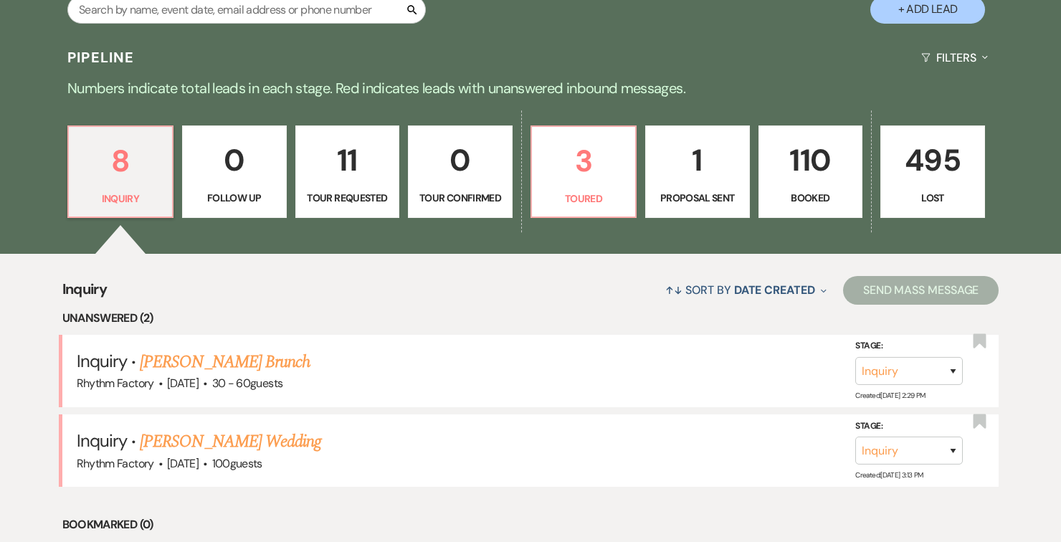
scroll to position [353, 0]
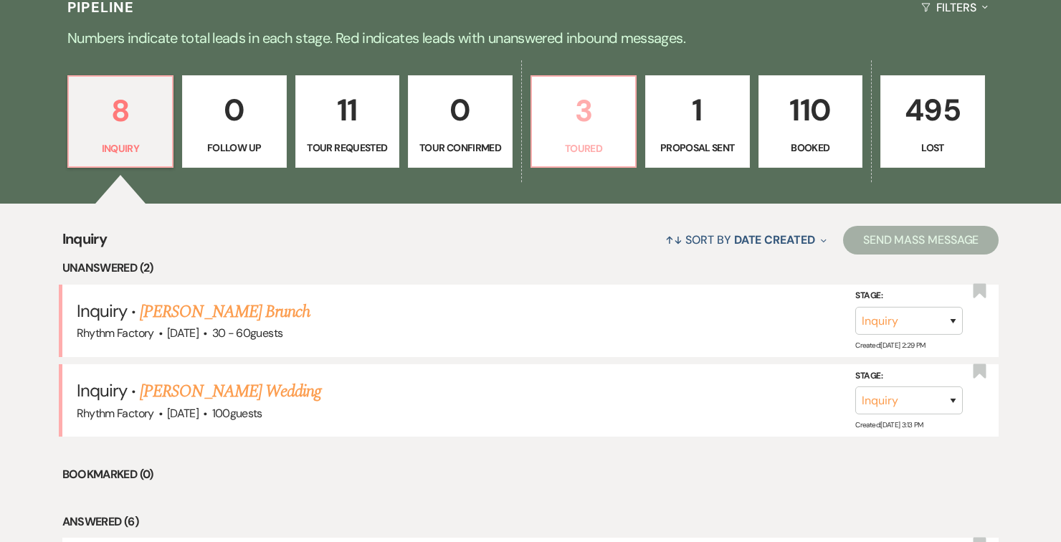
click at [594, 140] on p "Toured" at bounding box center [583, 148] width 86 height 16
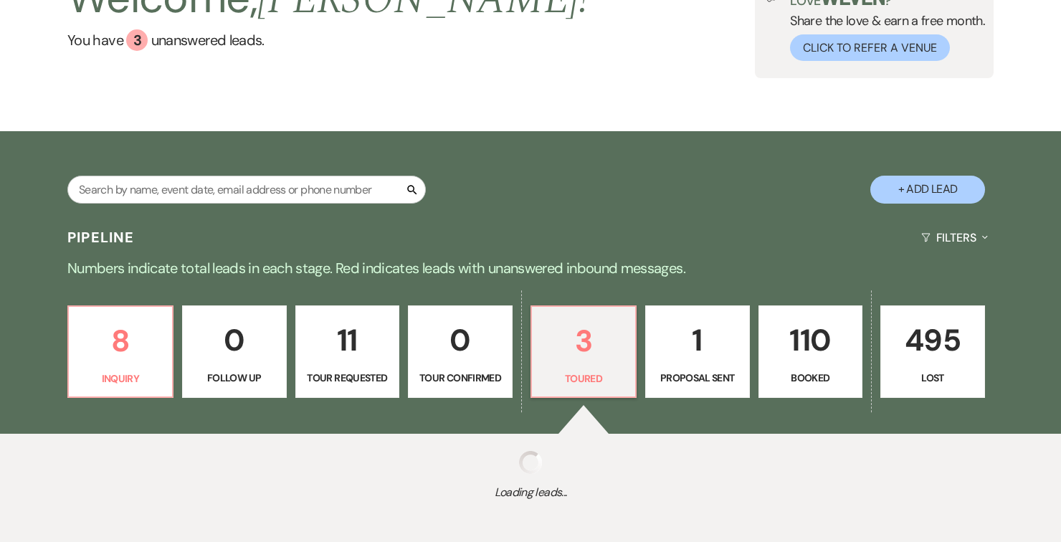
scroll to position [353, 0]
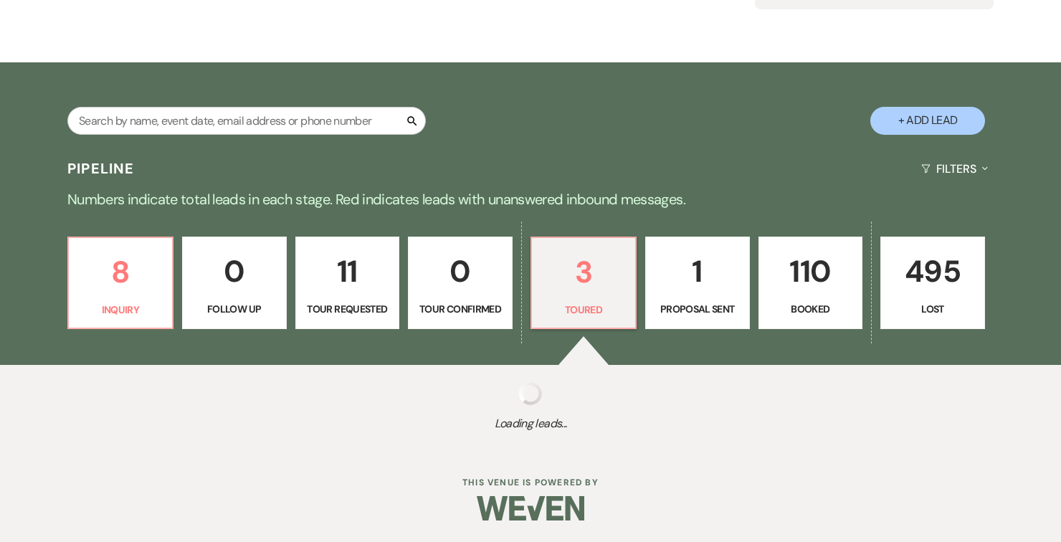
select select "5"
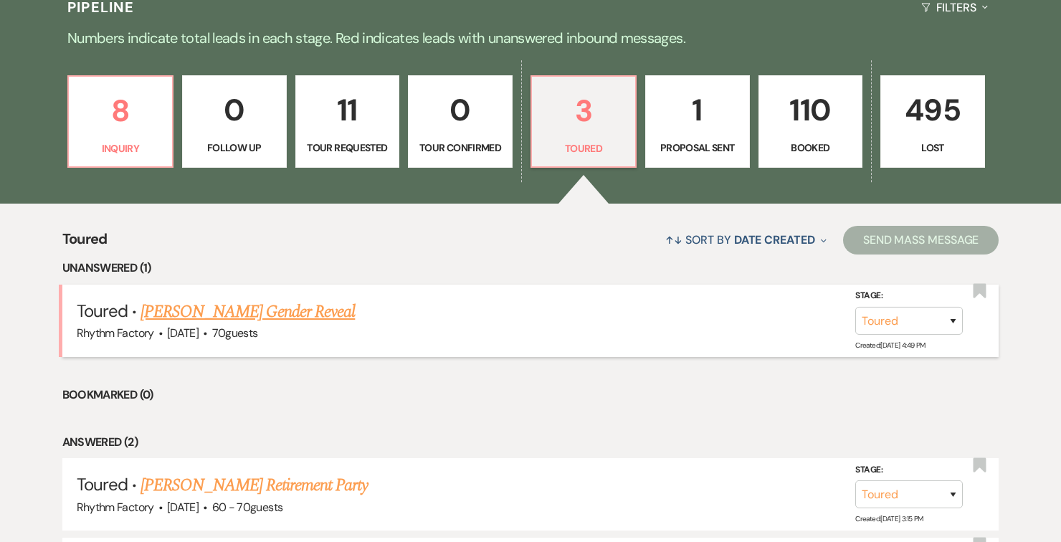
click at [328, 325] on link "[PERSON_NAME] Gender Reveal" at bounding box center [247, 312] width 214 height 26
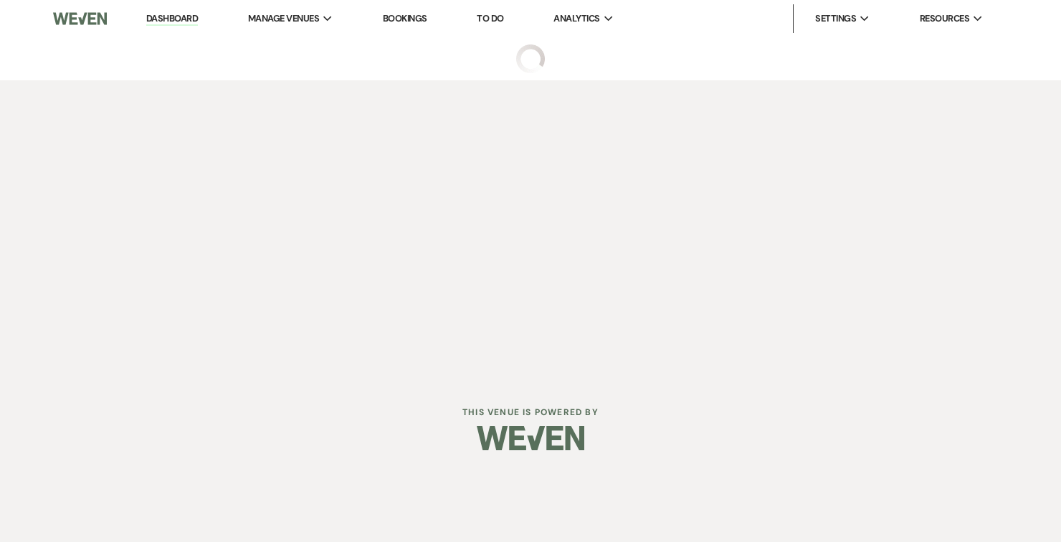
select select "5"
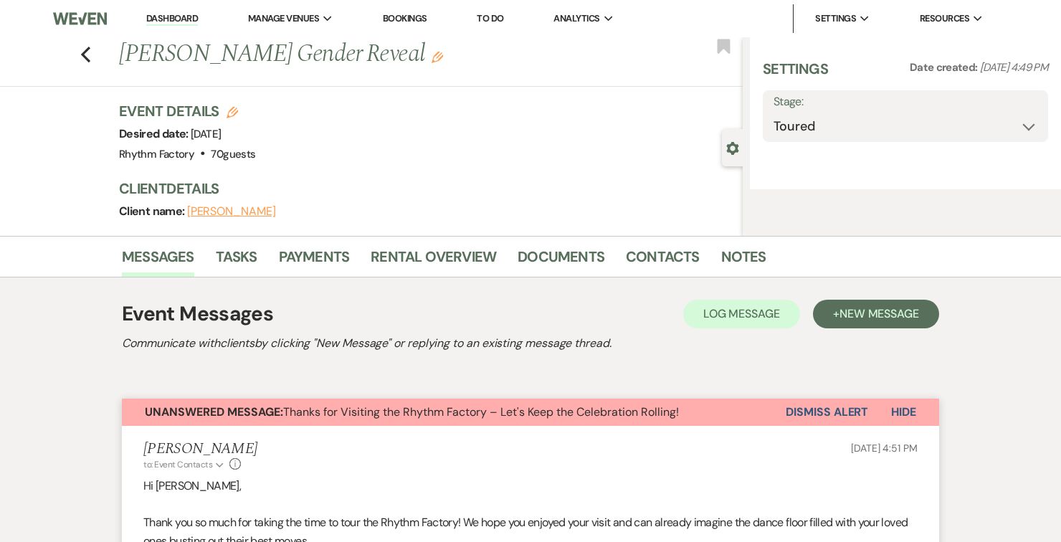
select select "20"
select select "13"
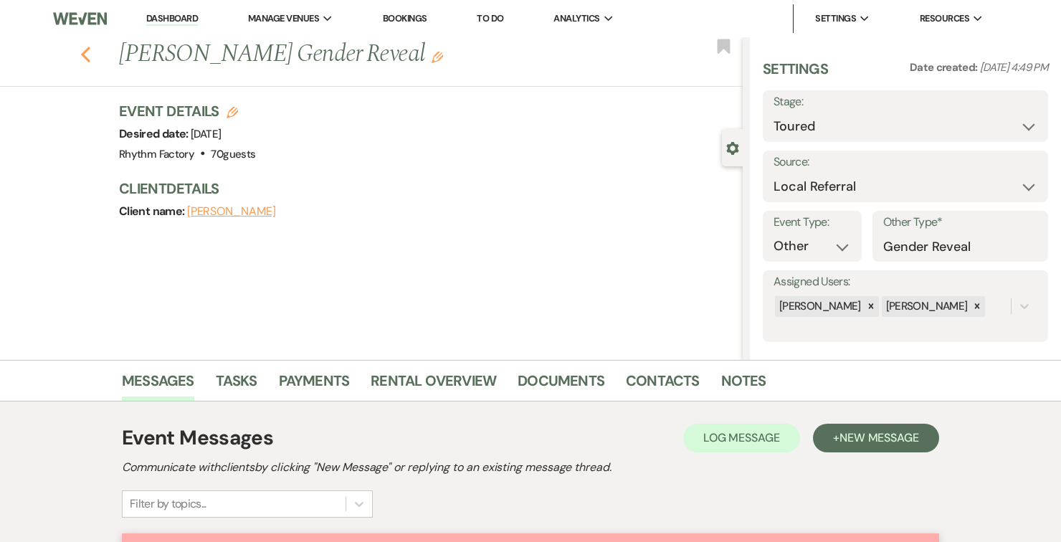
click at [87, 60] on use "button" at bounding box center [85, 55] width 9 height 16
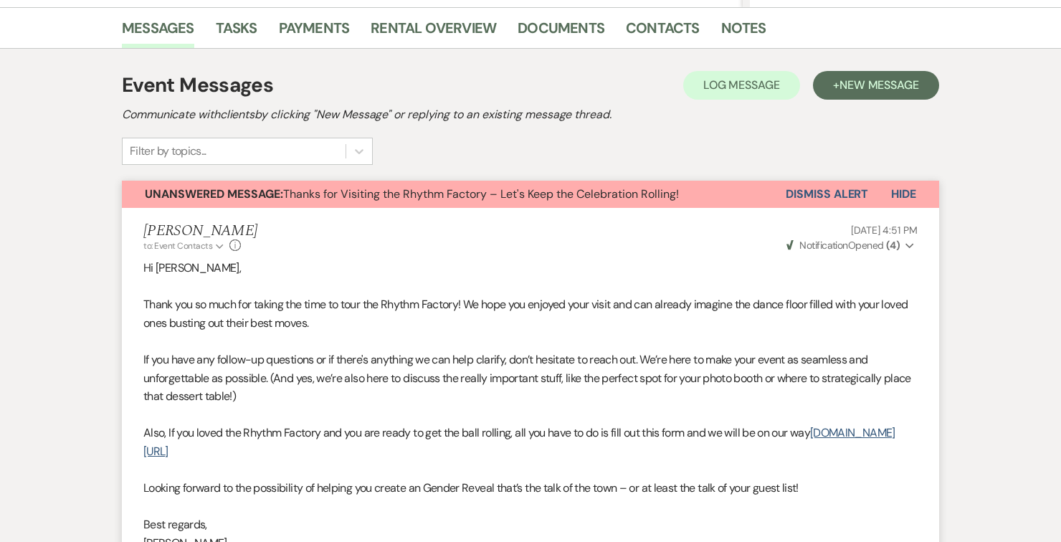
select select "5"
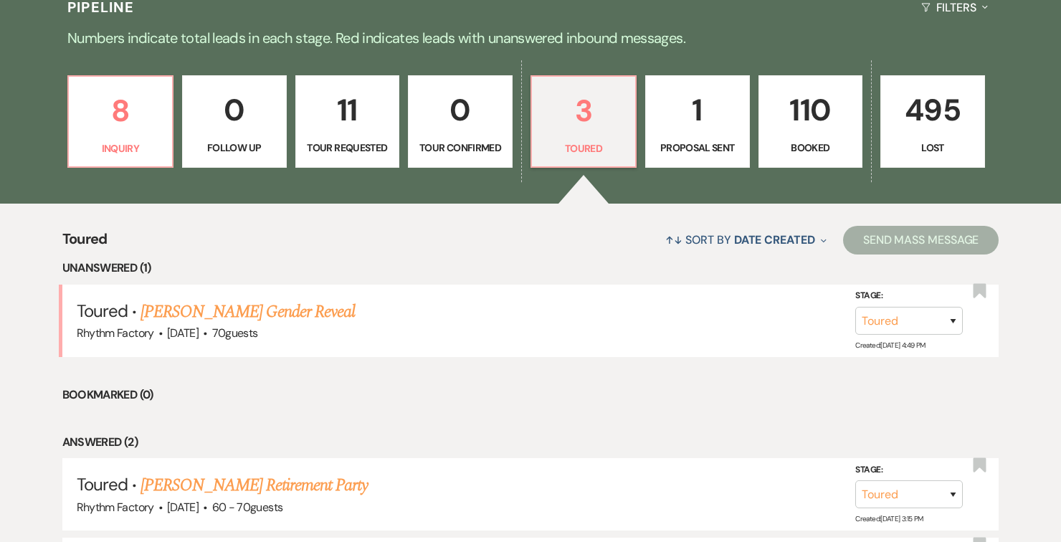
click at [818, 146] on p "Booked" at bounding box center [811, 148] width 86 height 16
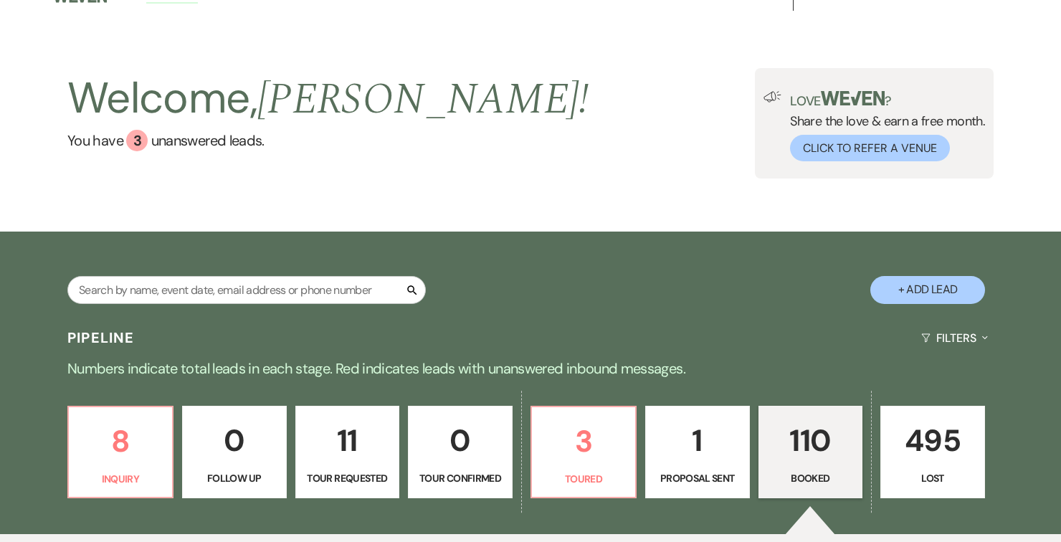
scroll to position [24, 0]
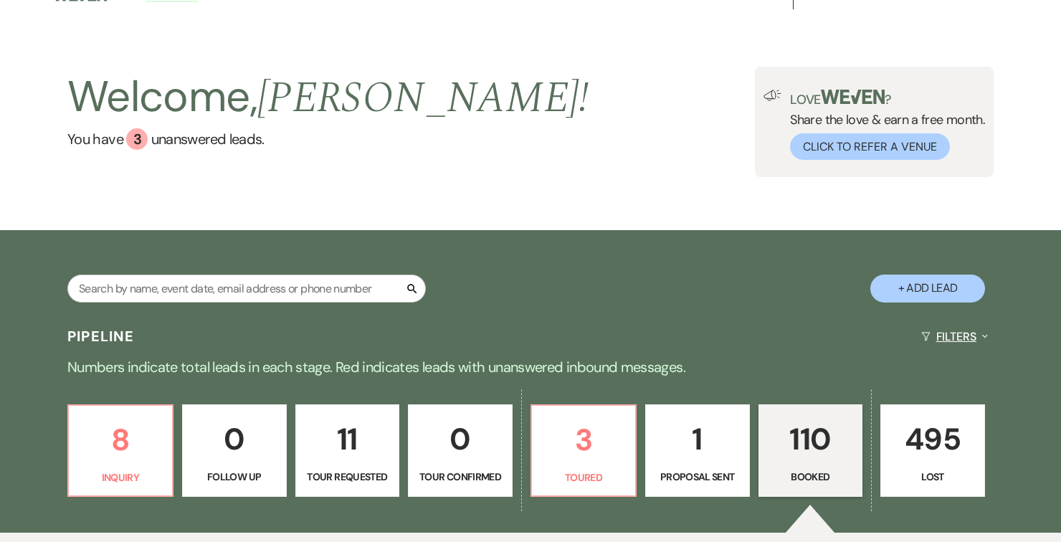
click at [985, 336] on icon "Expand" at bounding box center [985, 335] width 6 height 11
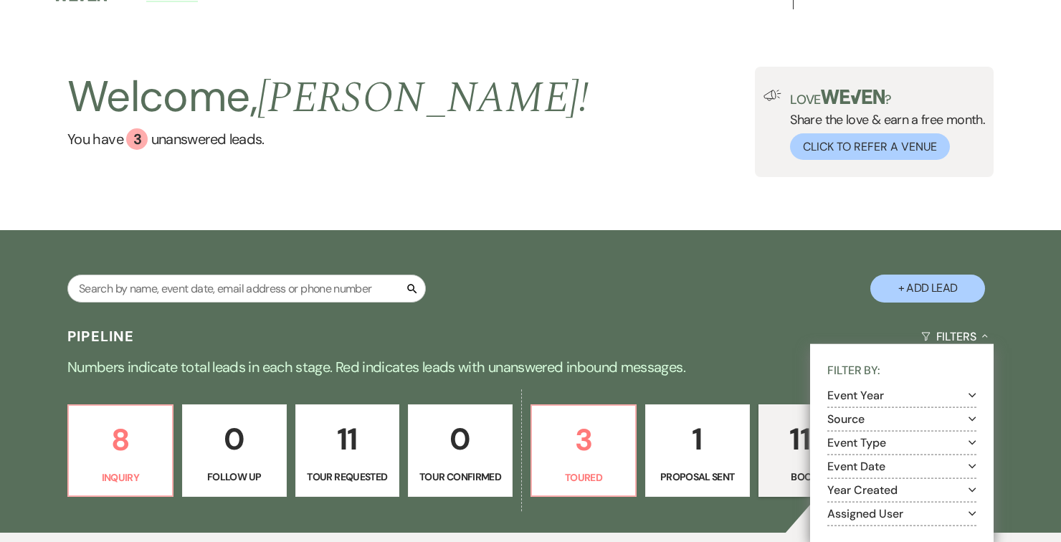
click at [973, 465] on use "button" at bounding box center [972, 466] width 8 height 4
click at [854, 500] on input "Upcoming" at bounding box center [850, 501] width 9 height 9
checkbox input "true"
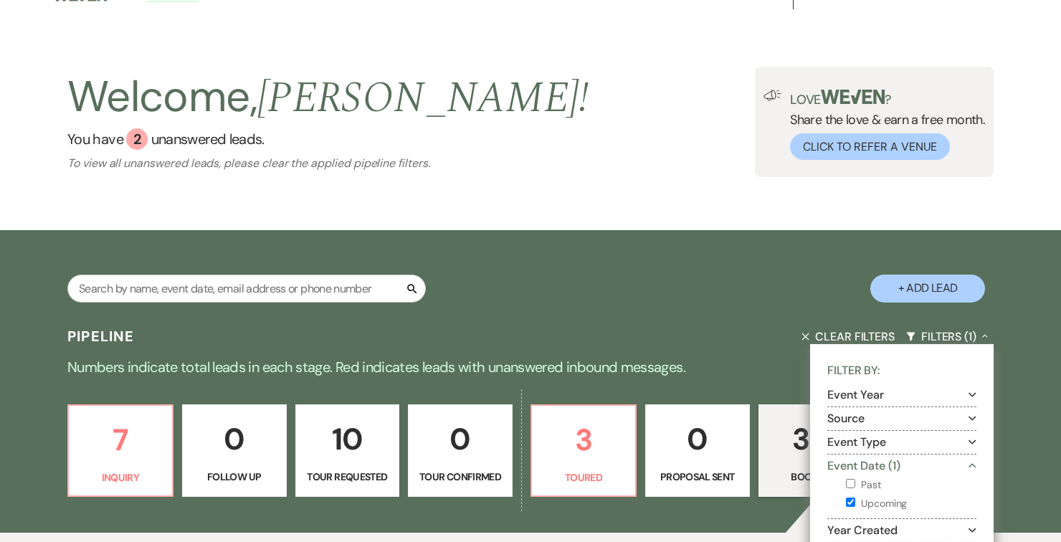
click at [716, 353] on div "Pipeline Clear Filters Filters (1) Collapse Filter By: Event Year Expand Source…" at bounding box center [530, 337] width 1032 height 38
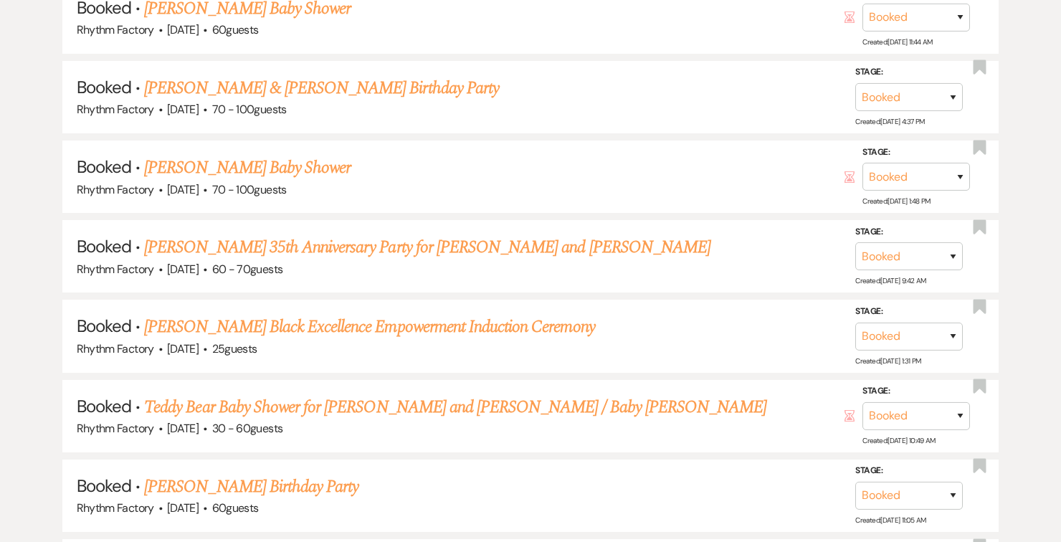
scroll to position [987, 0]
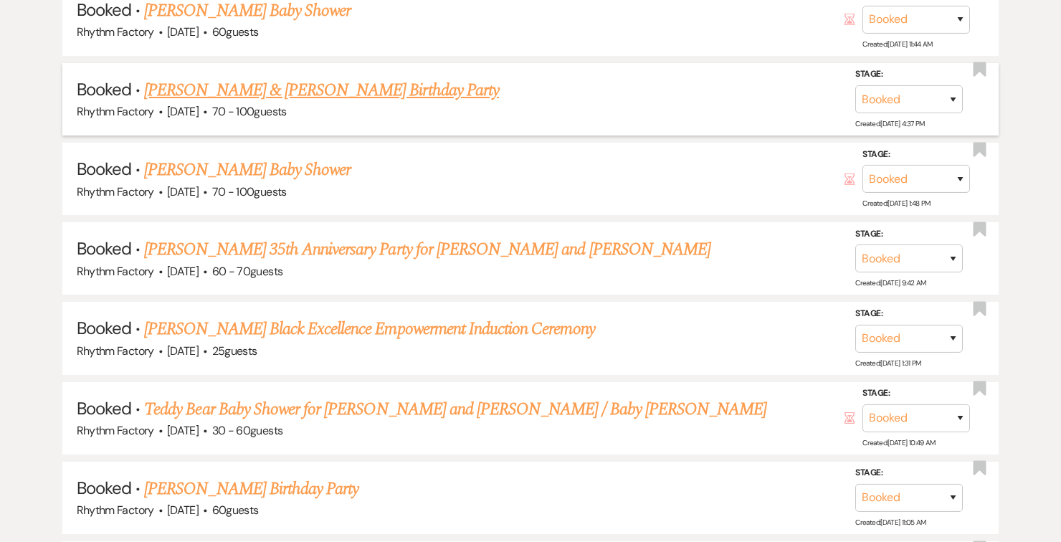
click at [367, 90] on link "[PERSON_NAME] & [PERSON_NAME] Birthday Party" at bounding box center [321, 90] width 355 height 26
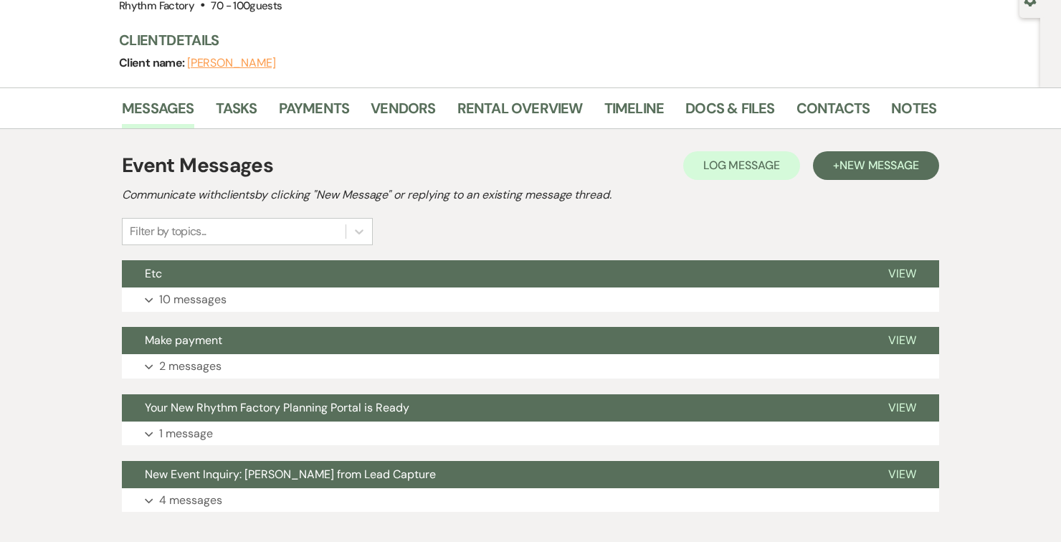
scroll to position [149, 0]
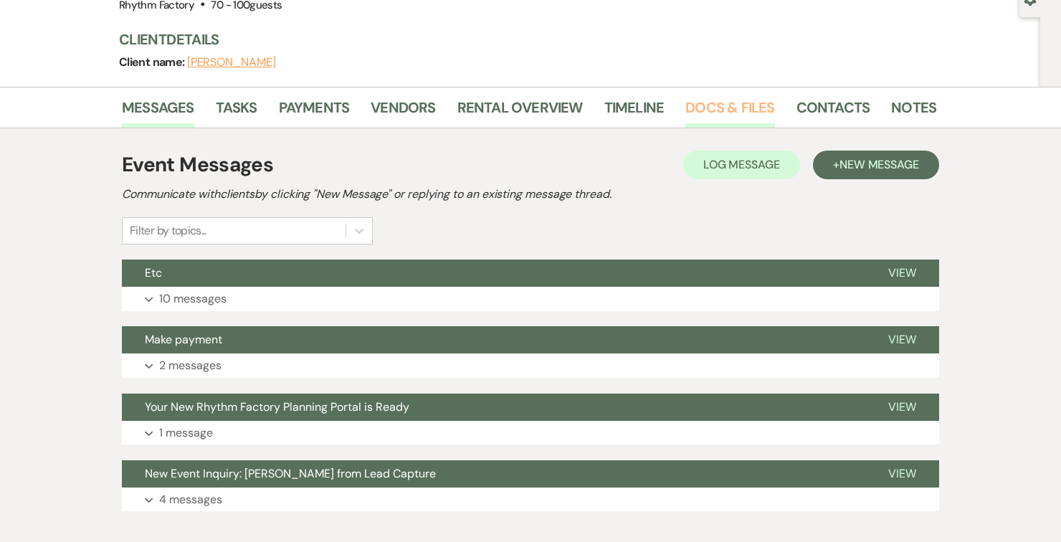
click at [730, 108] on link "Docs & Files" at bounding box center [729, 112] width 89 height 32
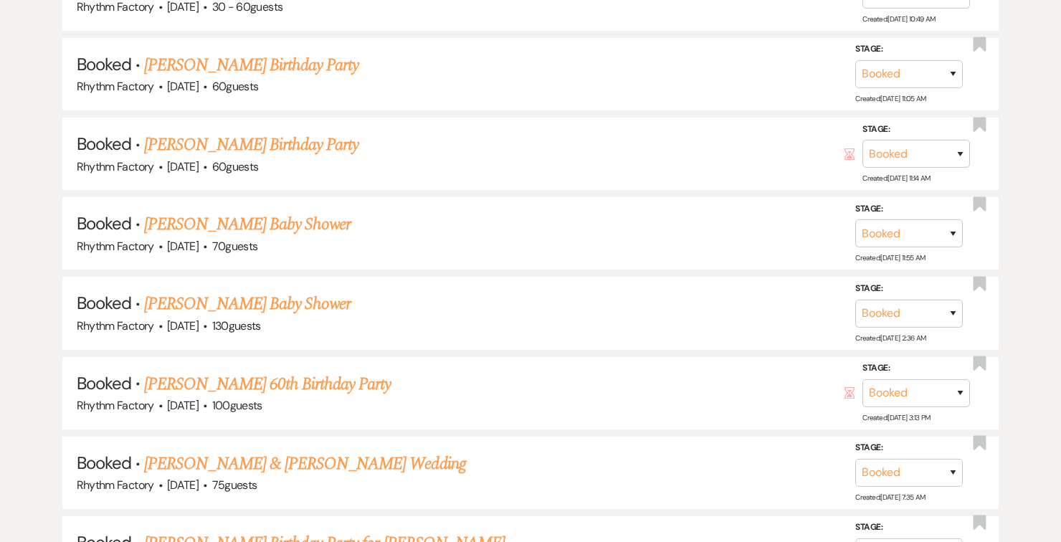
scroll to position [1414, 0]
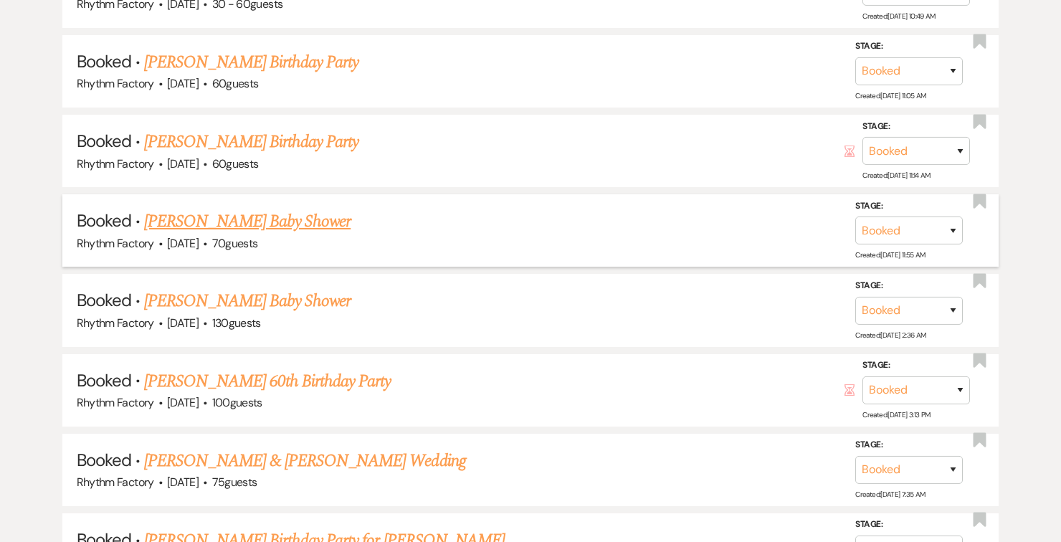
click at [306, 222] on link "[PERSON_NAME] Baby Shower" at bounding box center [247, 222] width 206 height 26
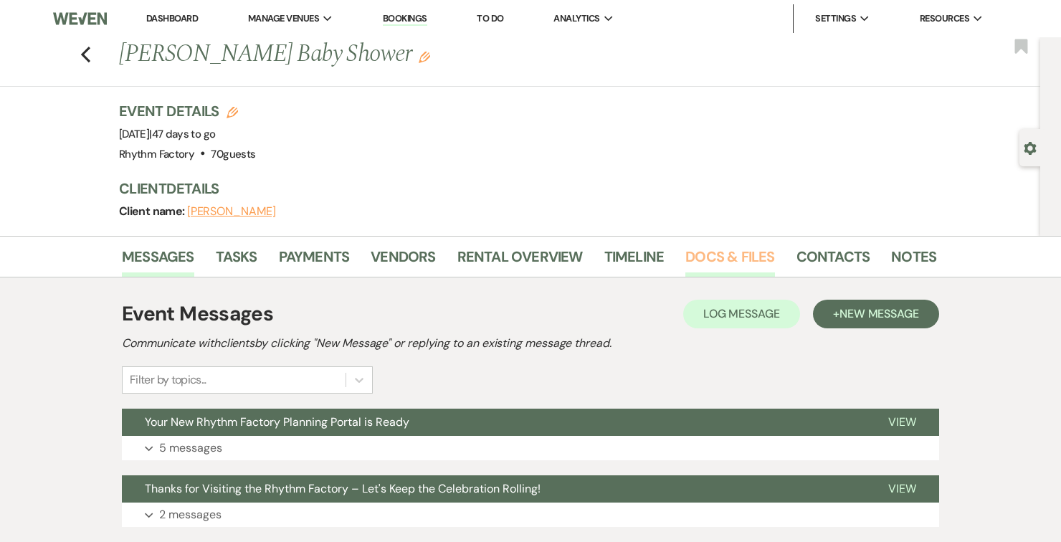
click at [751, 254] on link "Docs & Files" at bounding box center [729, 261] width 89 height 32
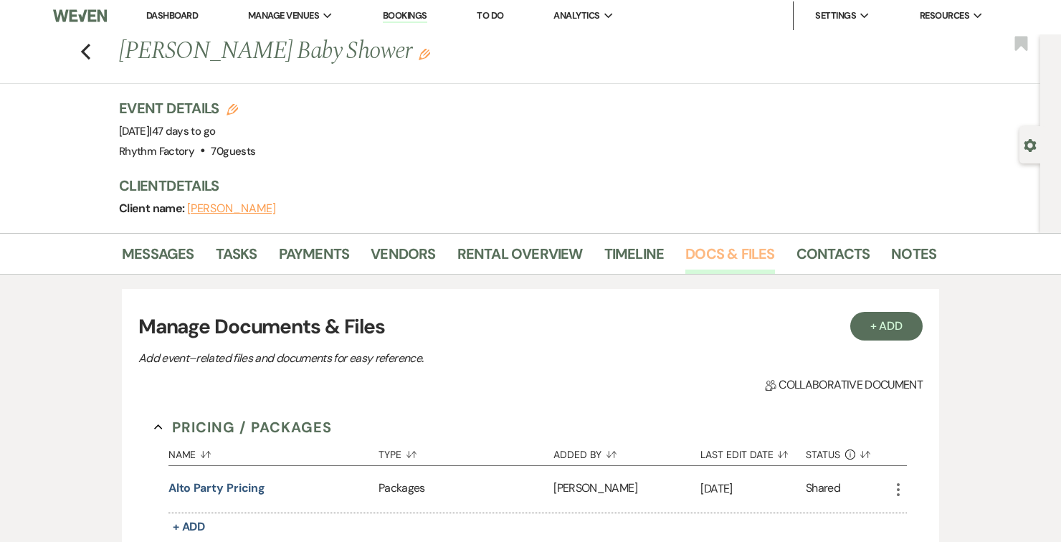
scroll to position [2, 0]
click at [85, 53] on icon "Previous" at bounding box center [85, 52] width 11 height 17
